Goal: Information Seeking & Learning: Learn about a topic

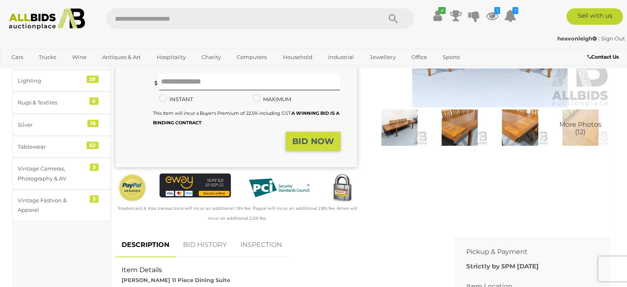
scroll to position [206, 0]
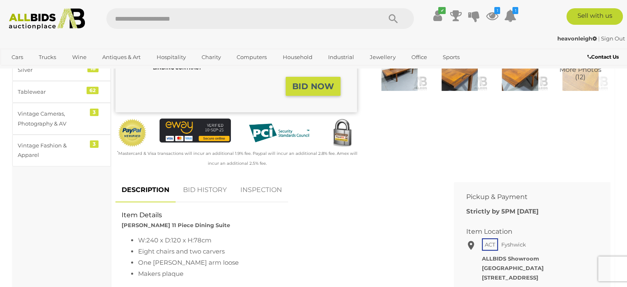
click at [203, 189] on link "BID HISTORY" at bounding box center [205, 190] width 56 height 24
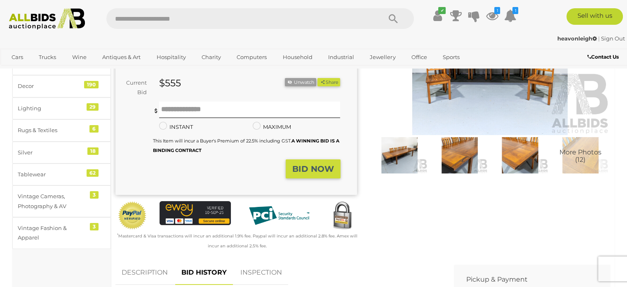
scroll to position [41, 0]
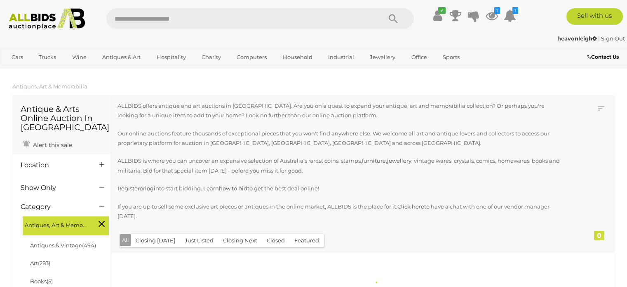
scroll to position [124, 0]
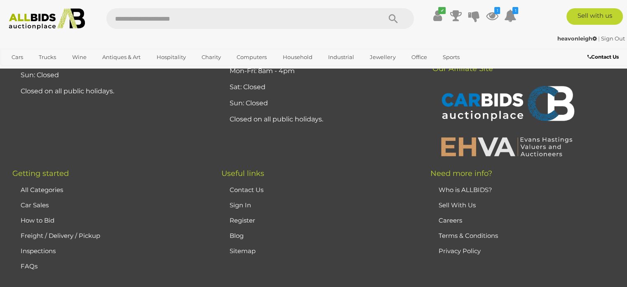
scroll to position [8622, 0]
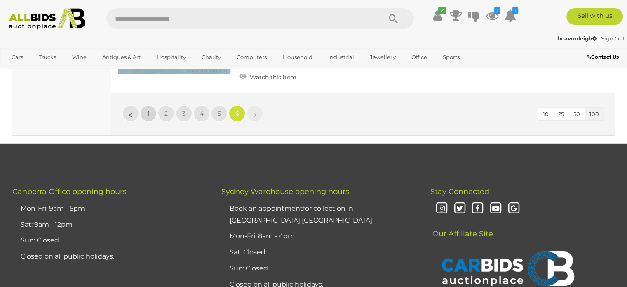
click at [144, 105] on link "1" at bounding box center [148, 113] width 16 height 16
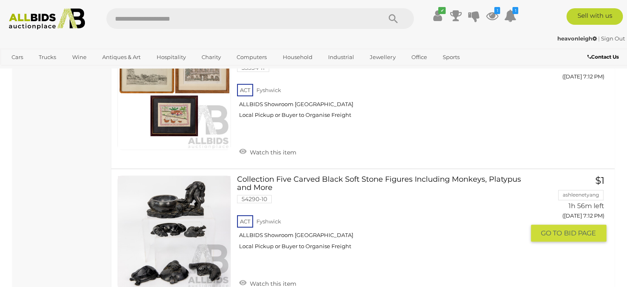
scroll to position [13033, 0]
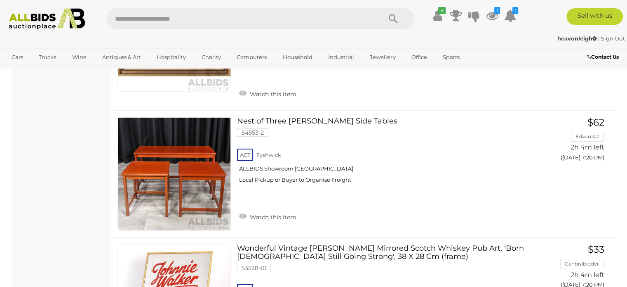
scroll to position [2741, 0]
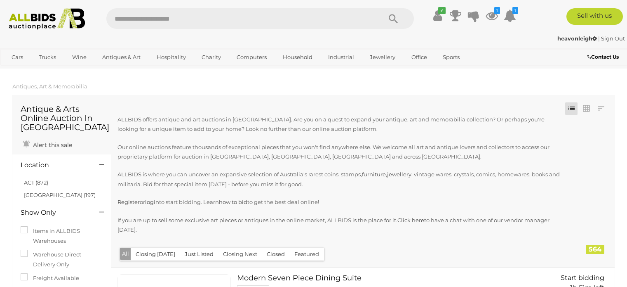
scroll to position [2741, 0]
